Goal: Ask a question

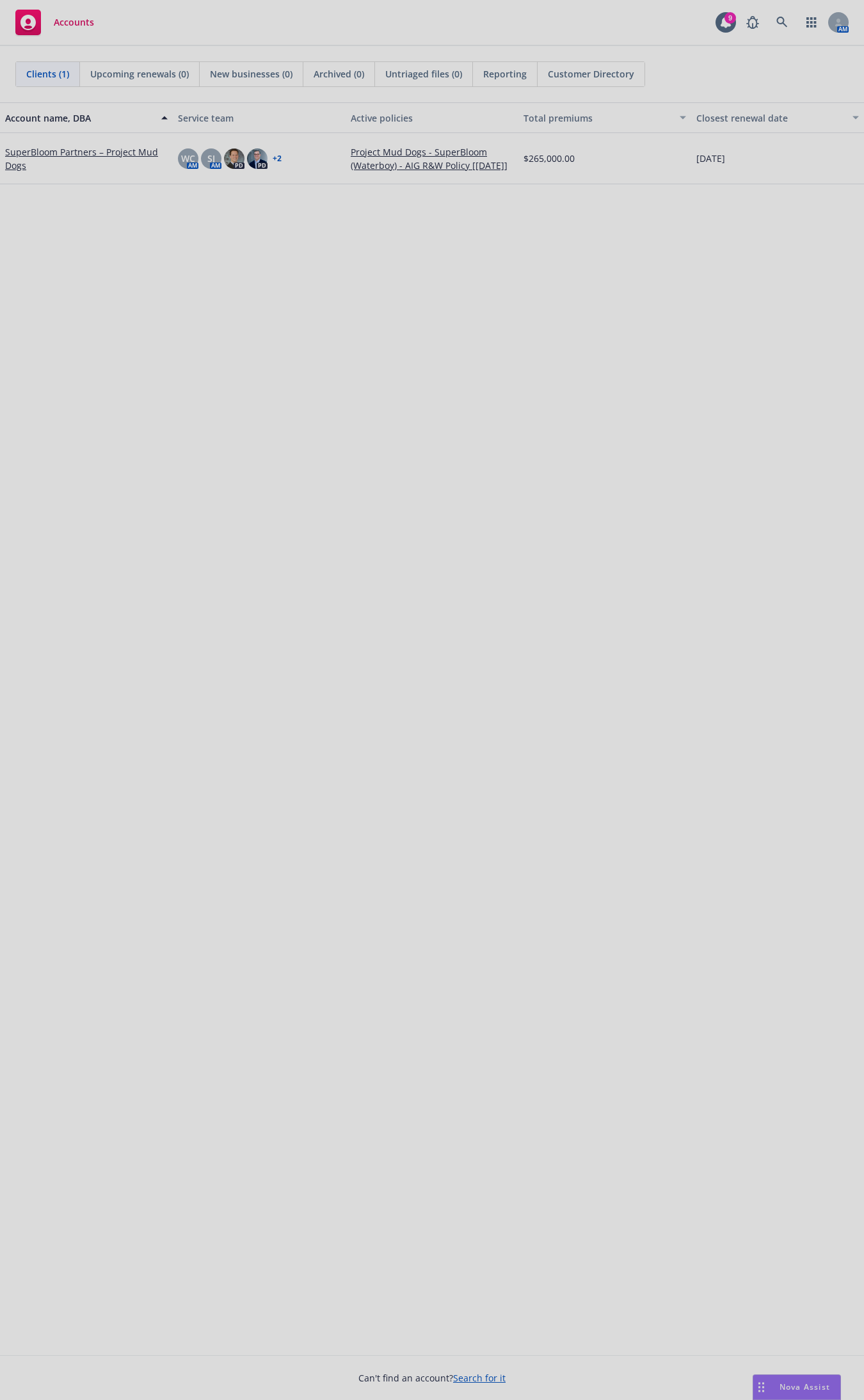
drag, startPoint x: 776, startPoint y: 1329, endPoint x: 788, endPoint y: 1344, distance: 19.2
click at [776, 1328] on div at bounding box center [432, 700] width 864 height 1400
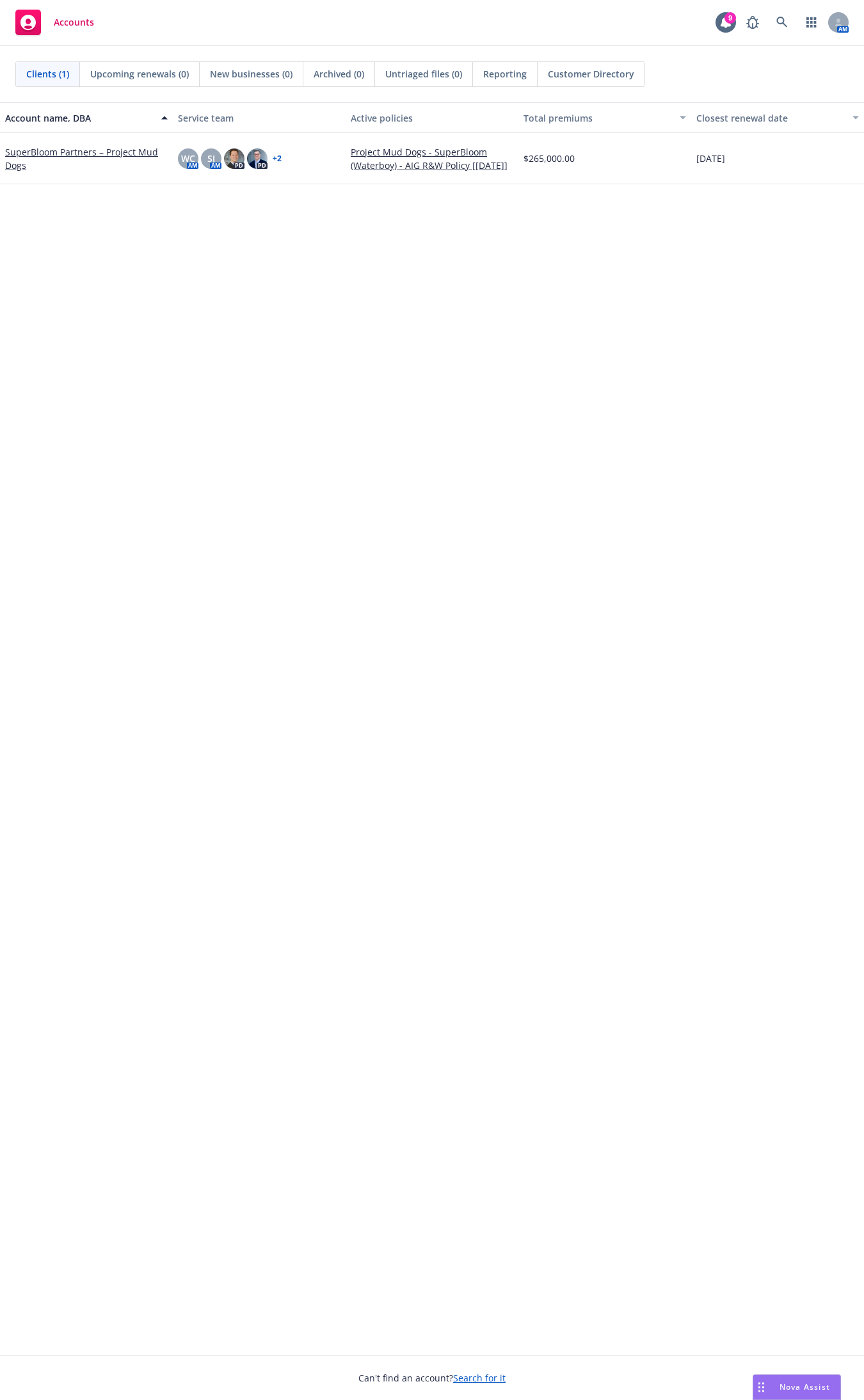
click at [791, 1387] on span "Nova Assist" at bounding box center [805, 1387] width 51 height 11
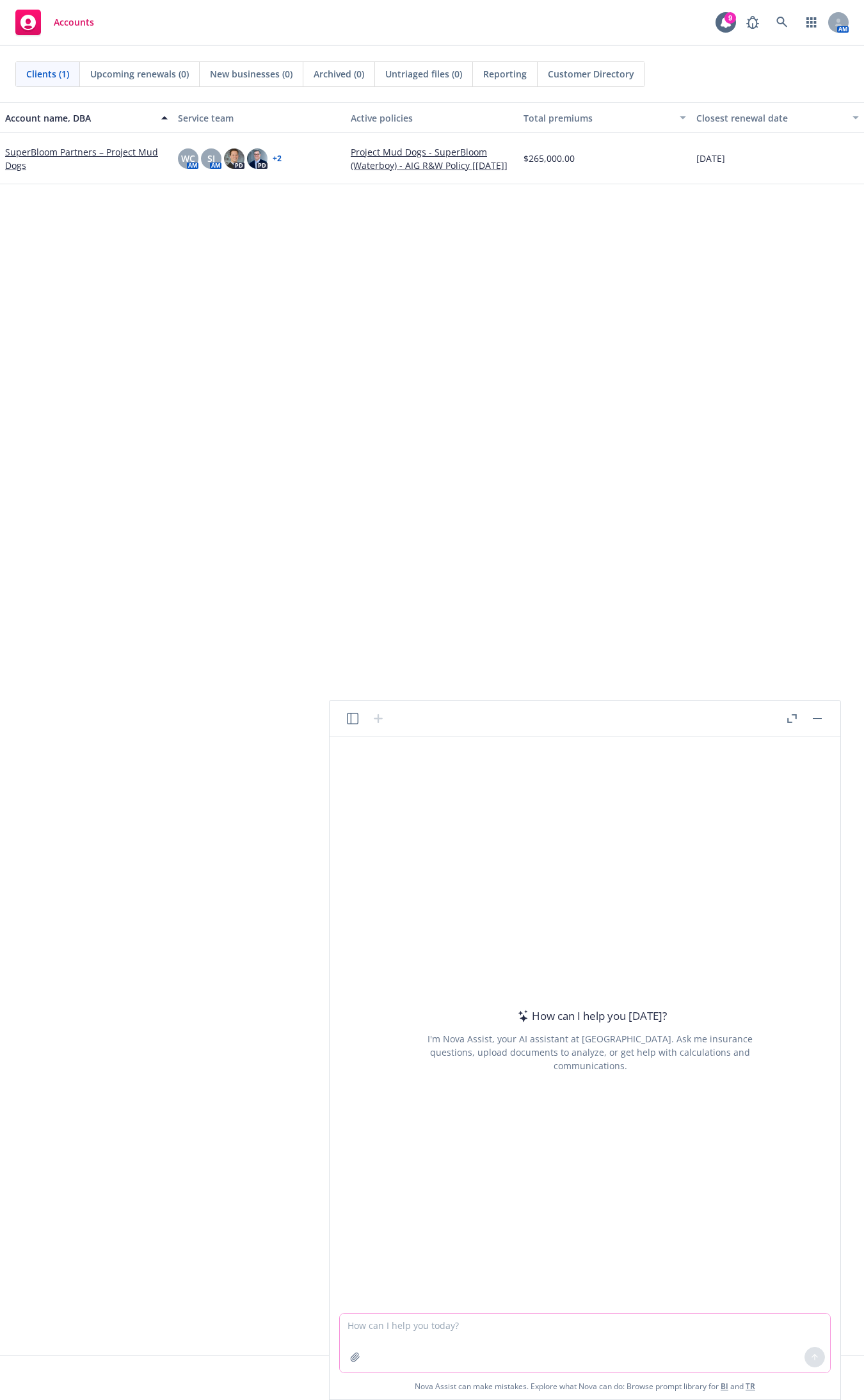
click at [452, 1335] on textarea at bounding box center [585, 1343] width 490 height 59
type textarea "What is Newfront's differentiator in the total rewards space"
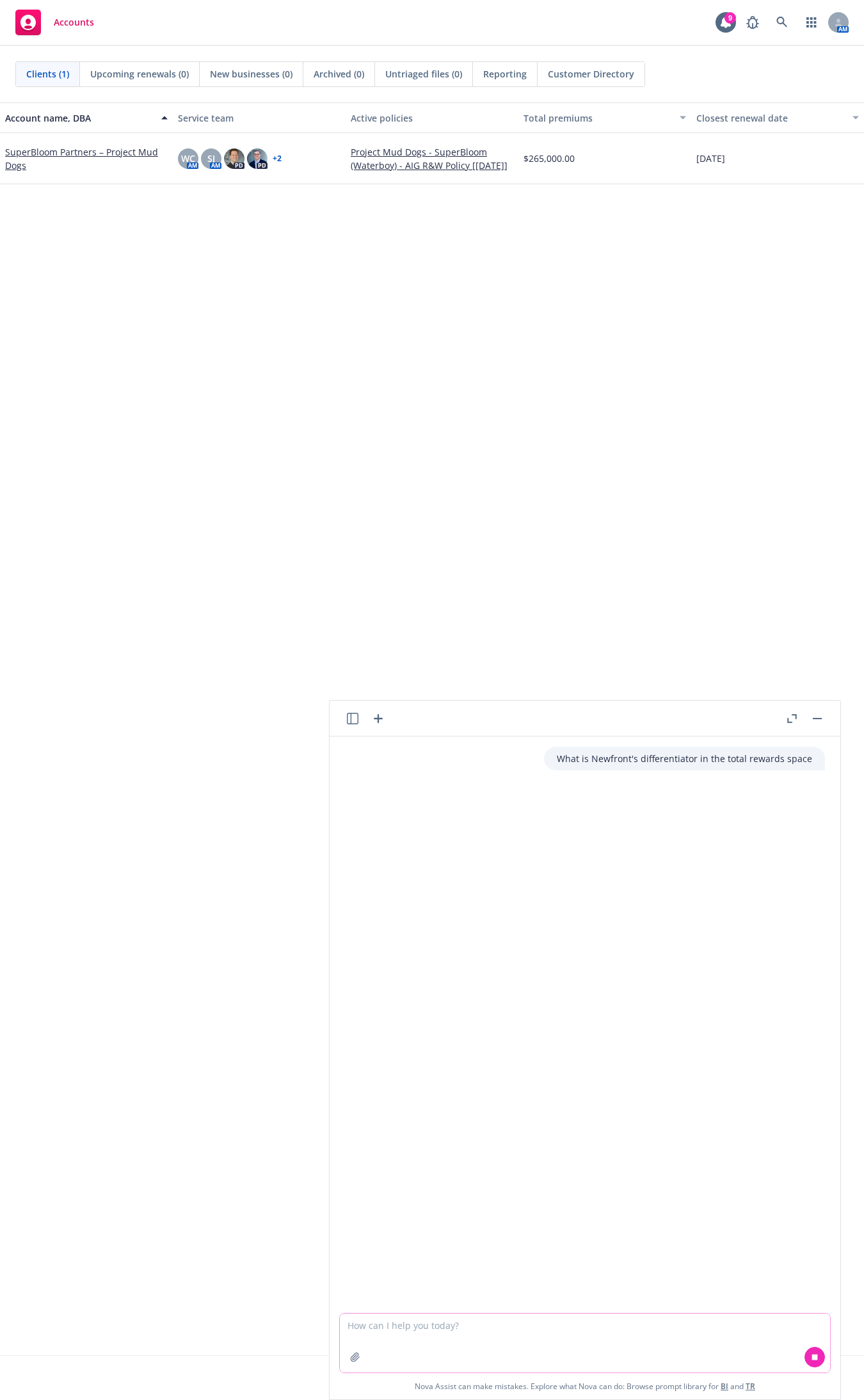
type textarea "f"
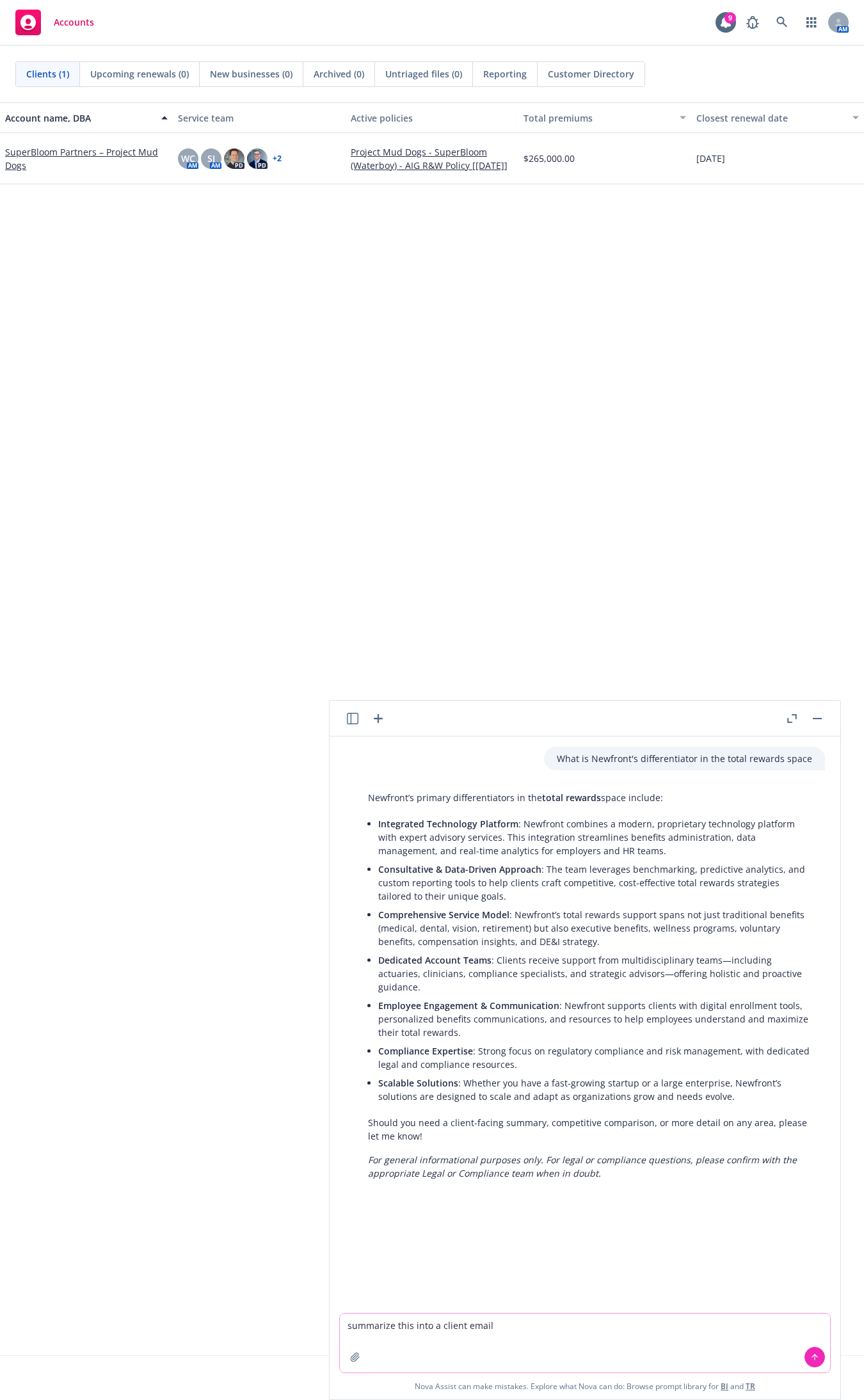
type textarea "summarize this into a client email"
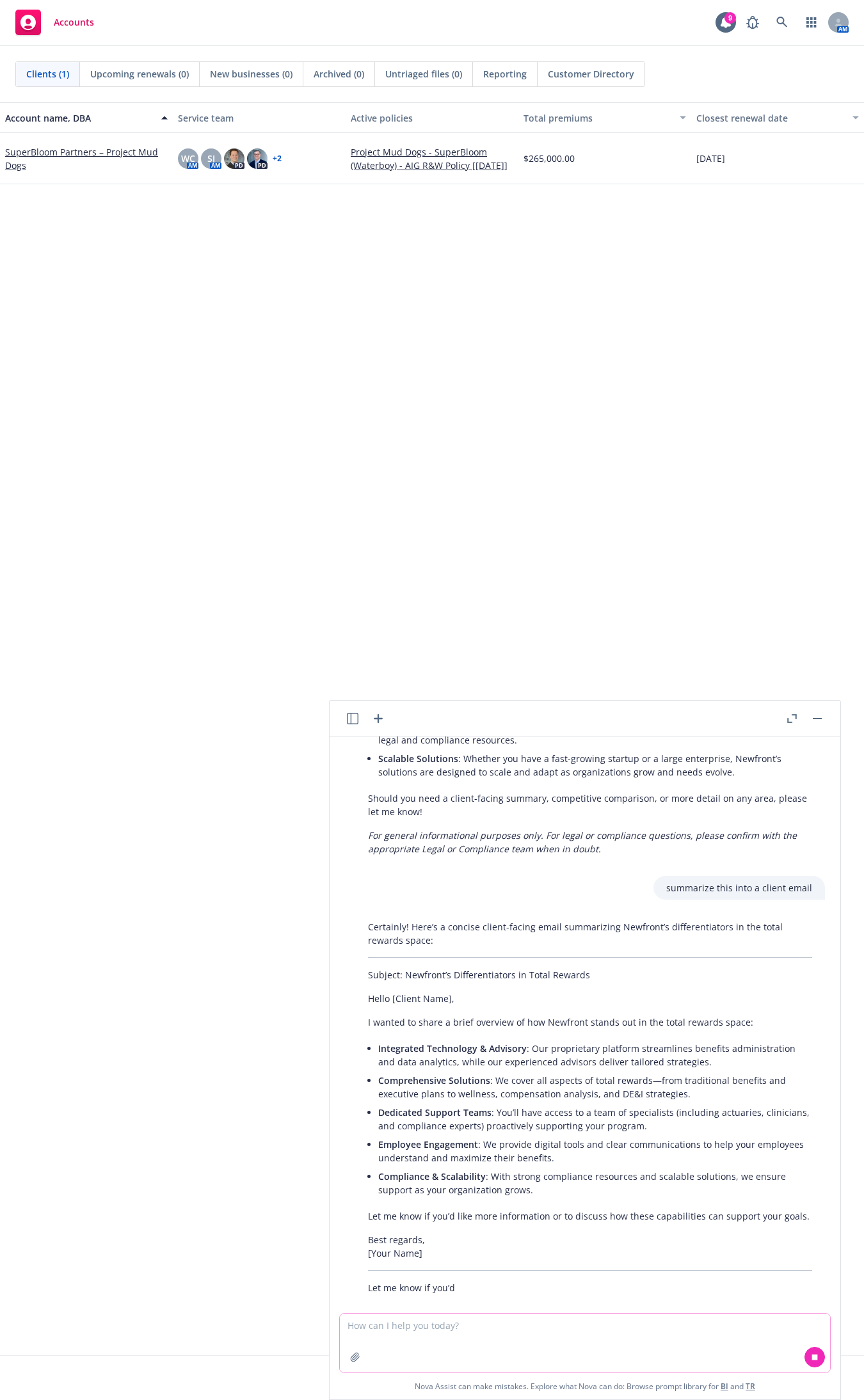
scroll to position [341, 0]
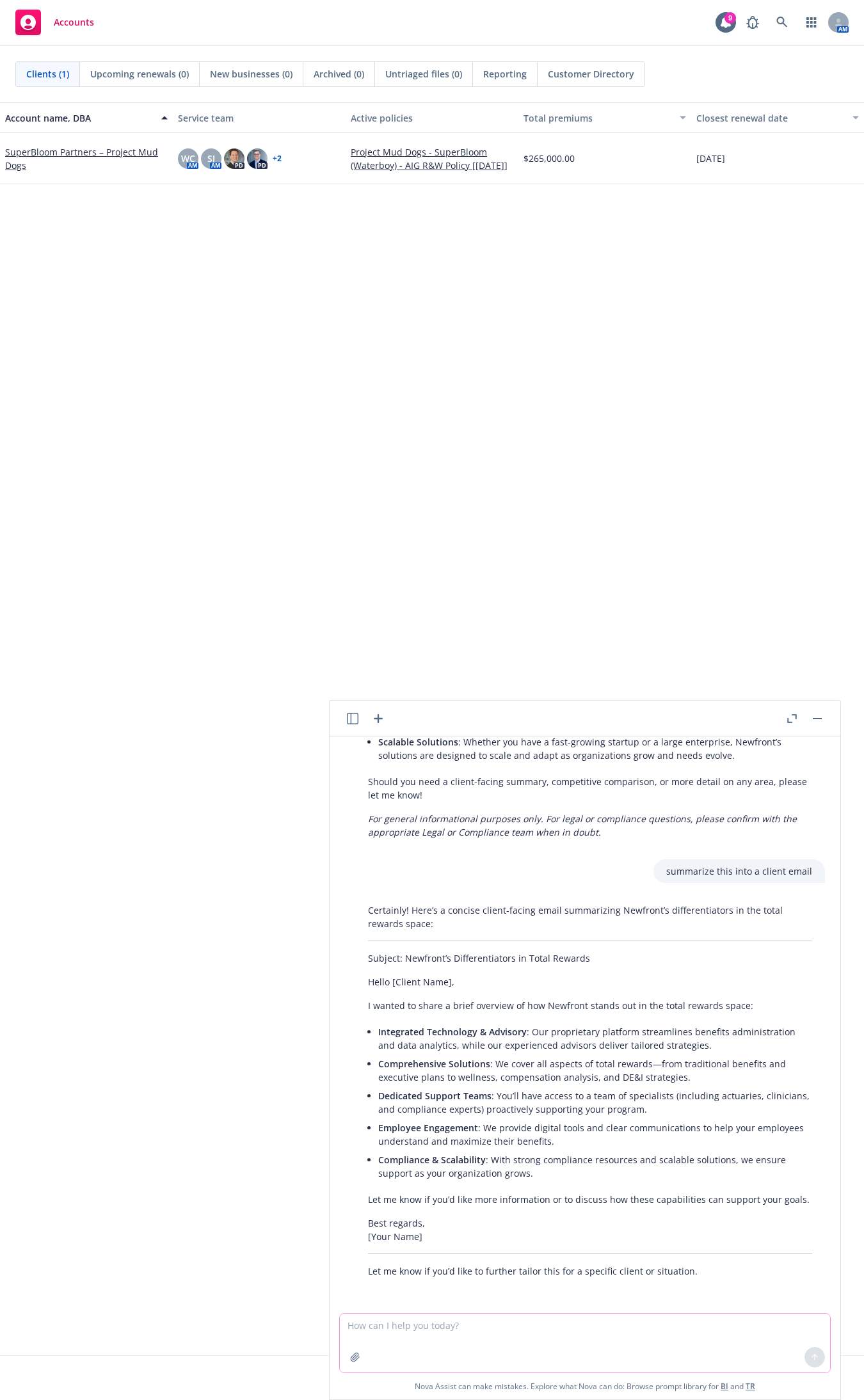
click at [445, 1326] on textarea at bounding box center [585, 1343] width 490 height 59
type textarea "what are the compelling reasons to change broker of record to newfront"
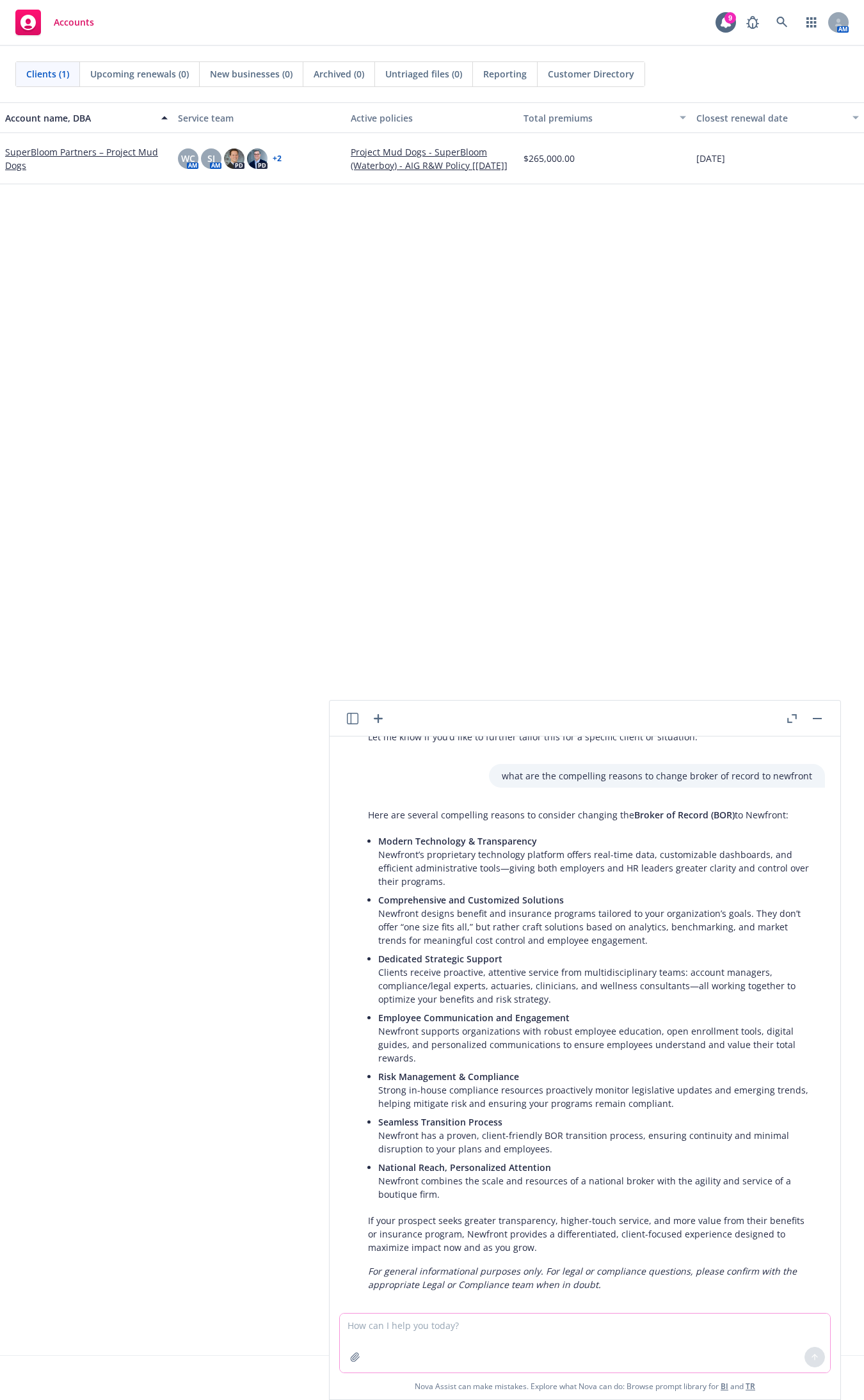
scroll to position [889, 0]
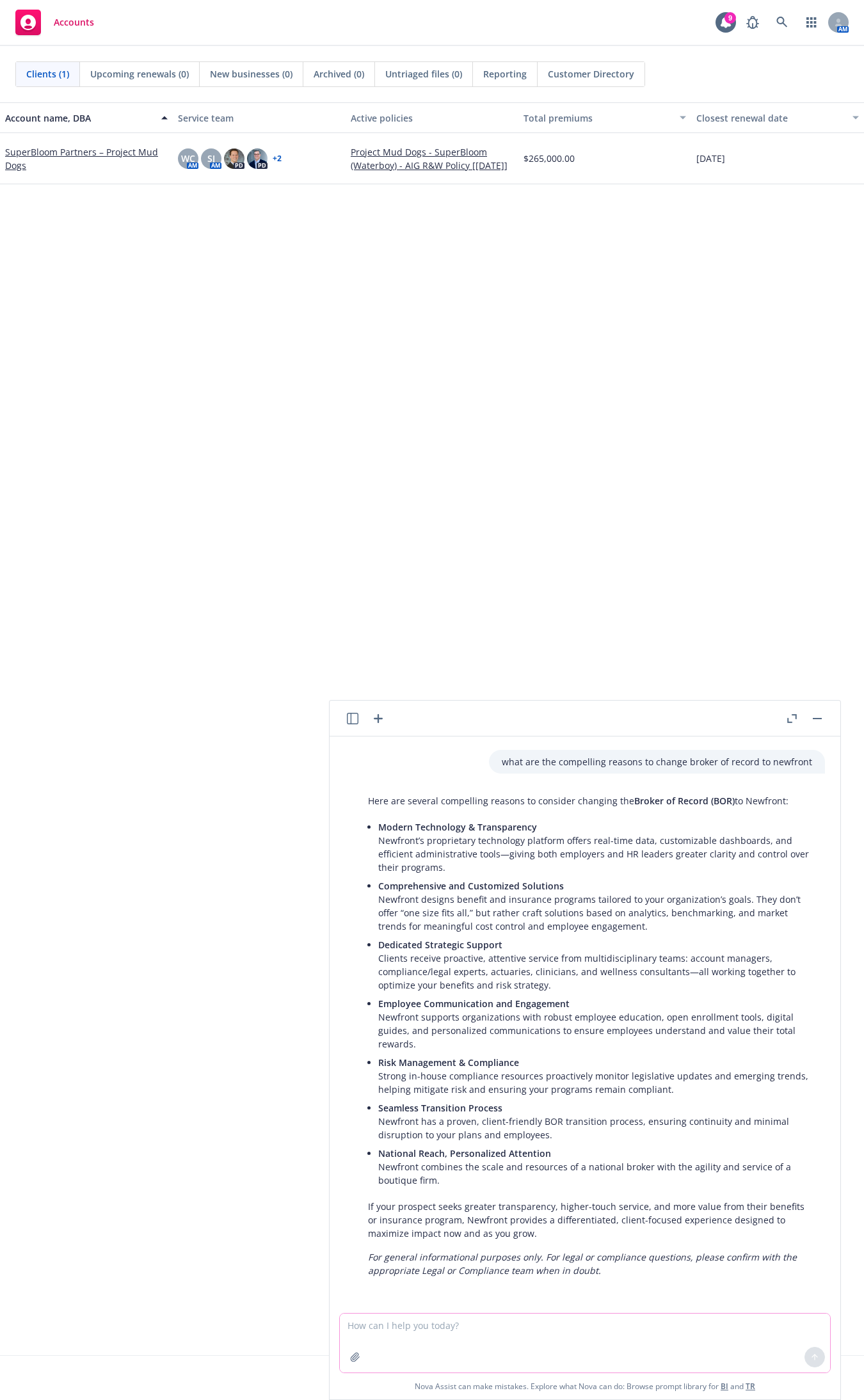
click at [442, 1331] on textarea at bounding box center [585, 1343] width 490 height 59
type textarea "what are the key differentiator between newfront's total reward vs. other broke…"
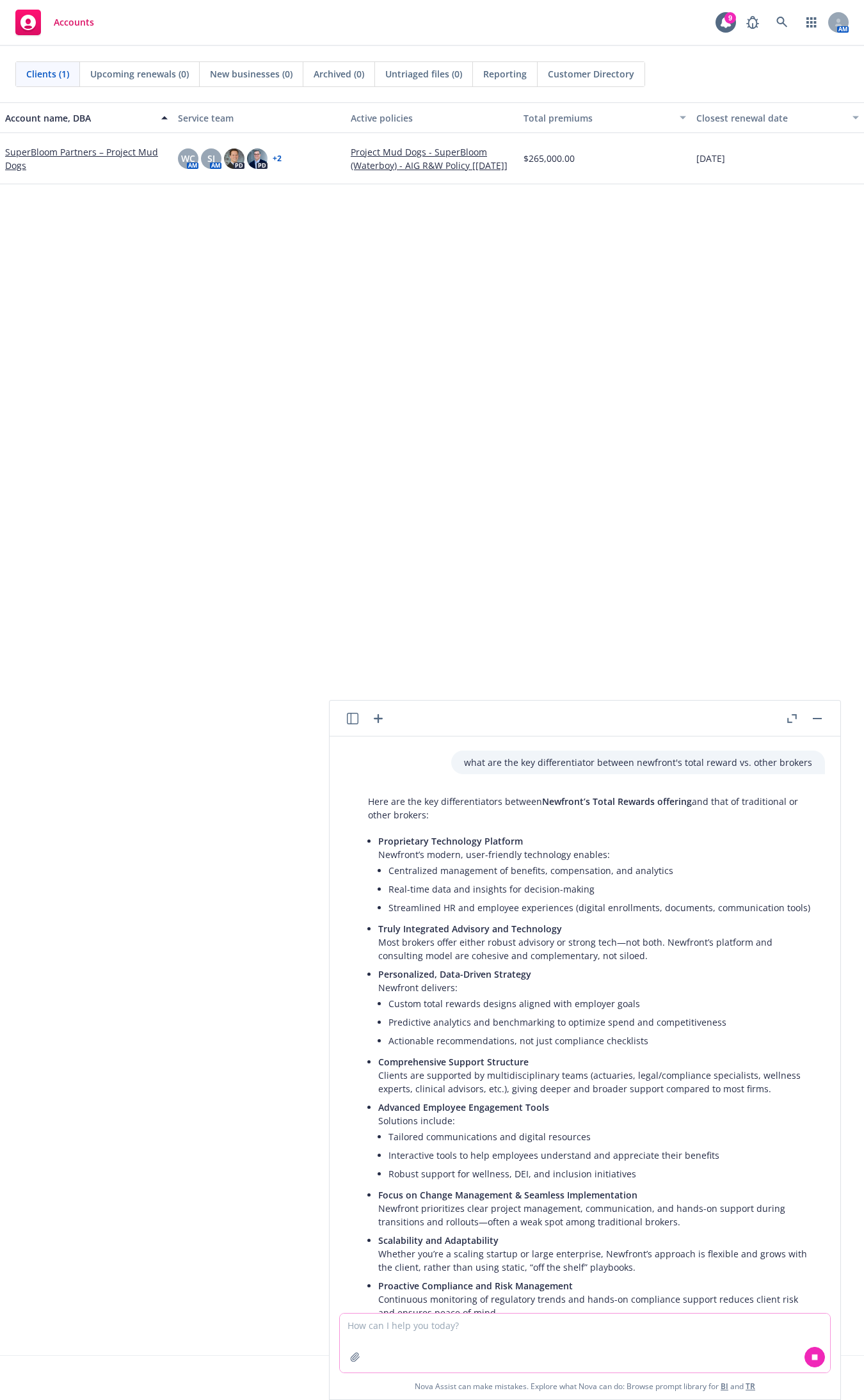
scroll to position [1480, 0]
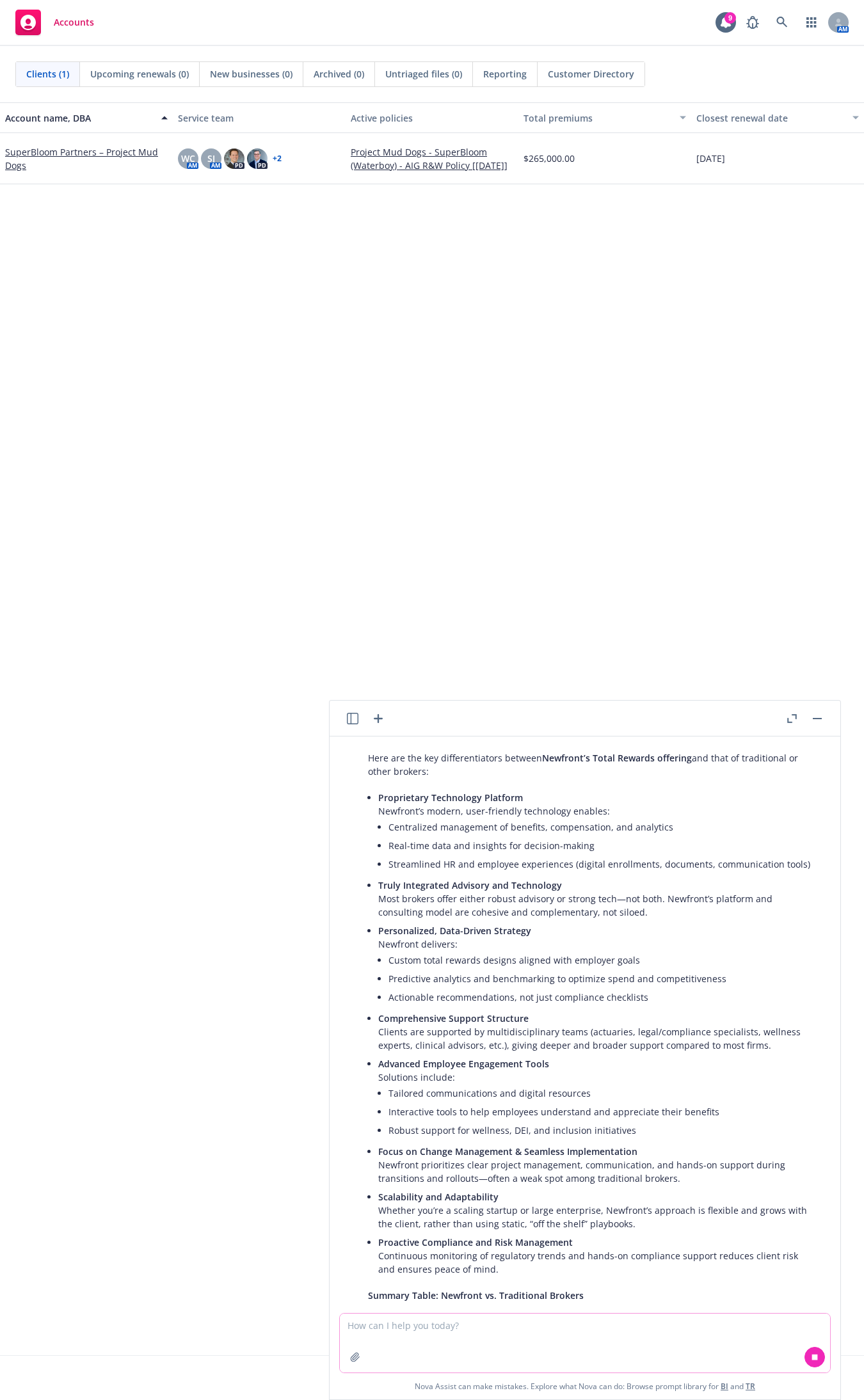
click at [438, 1333] on textarea at bounding box center [585, 1343] width 490 height 59
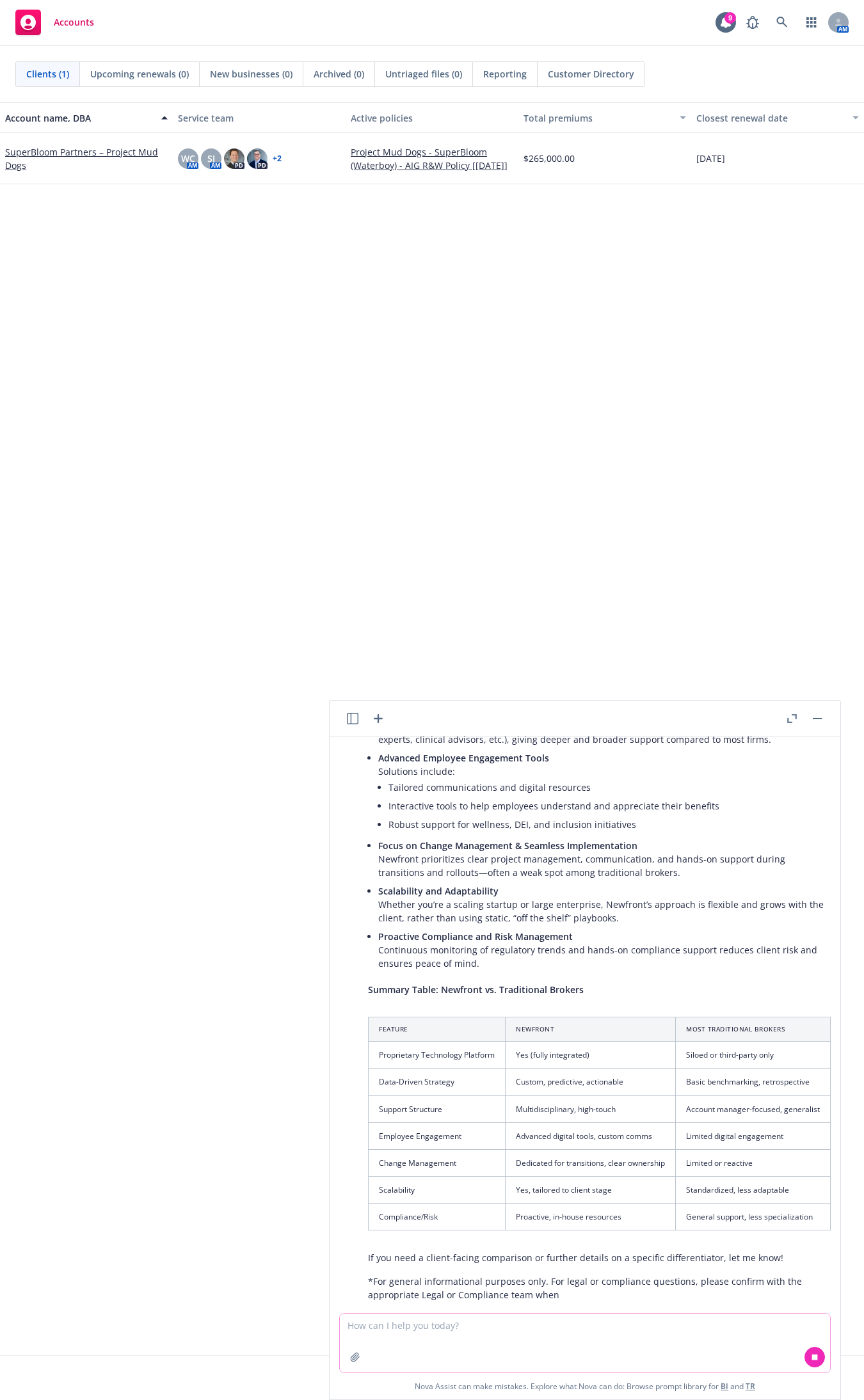
scroll to position [1822, 0]
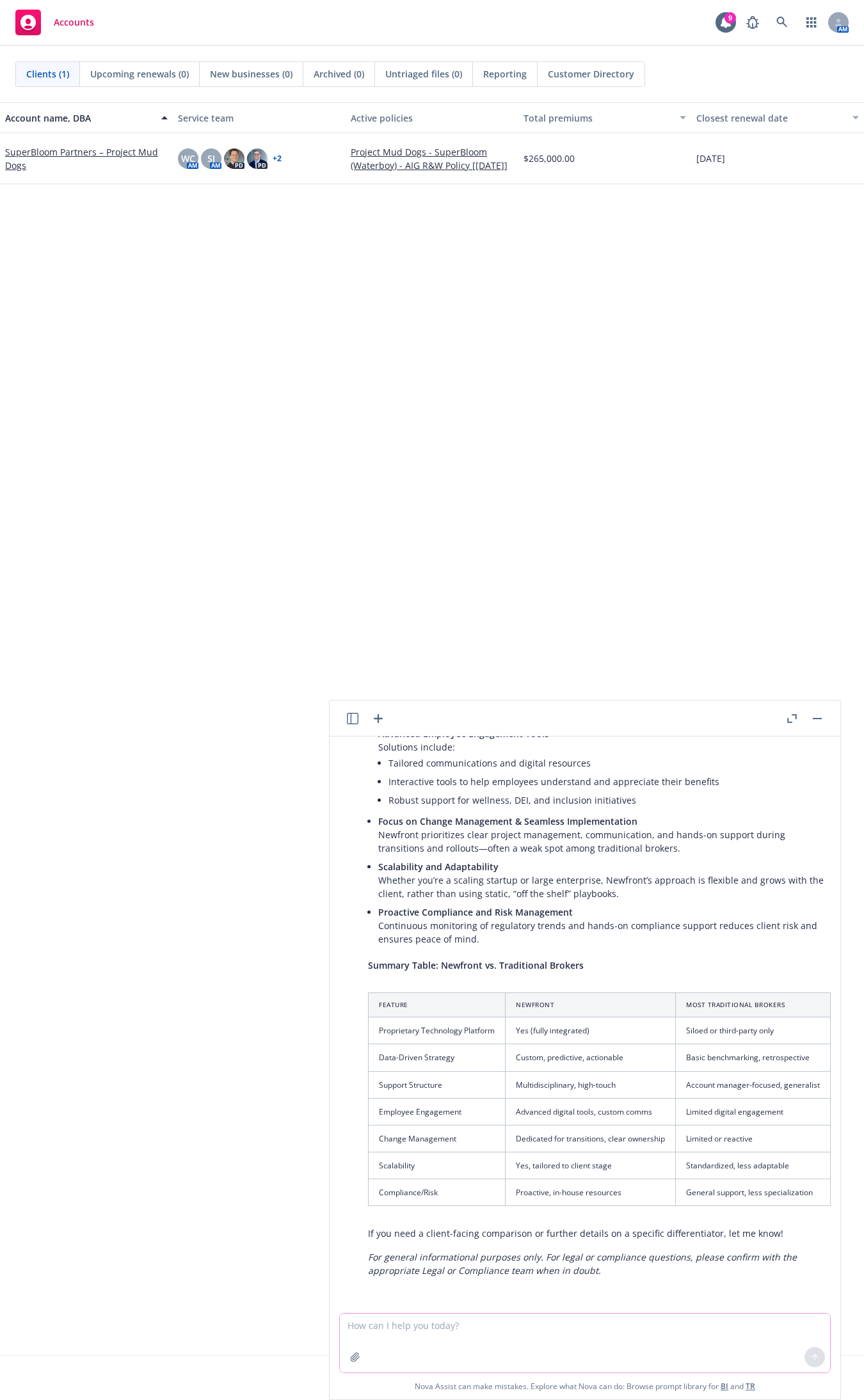
drag, startPoint x: 512, startPoint y: 1329, endPoint x: 502, endPoint y: 1335, distance: 11.7
click at [511, 1329] on textarea at bounding box center [585, 1343] width 490 height 59
click at [501, 1336] on textarea at bounding box center [585, 1343] width 490 height 59
